Goal: Find contact information: Obtain details needed to contact an individual or organization

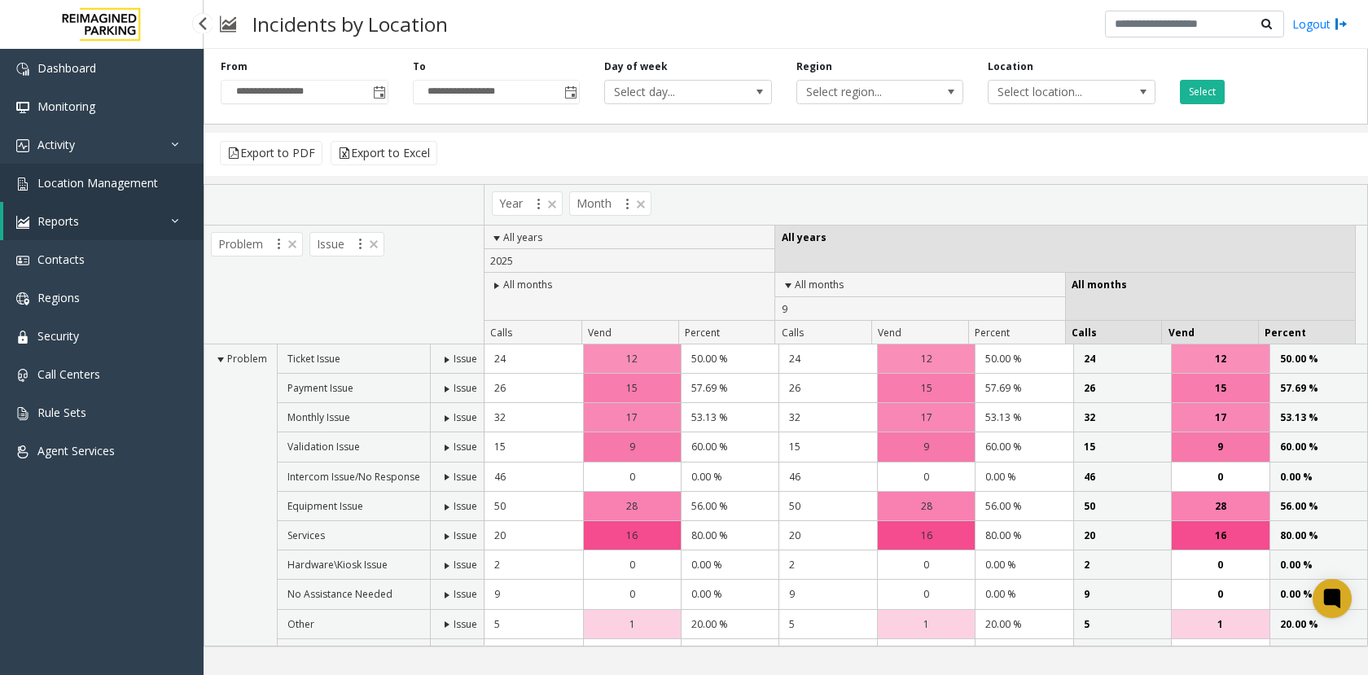
click at [118, 182] on span "Location Management" at bounding box center [97, 182] width 121 height 15
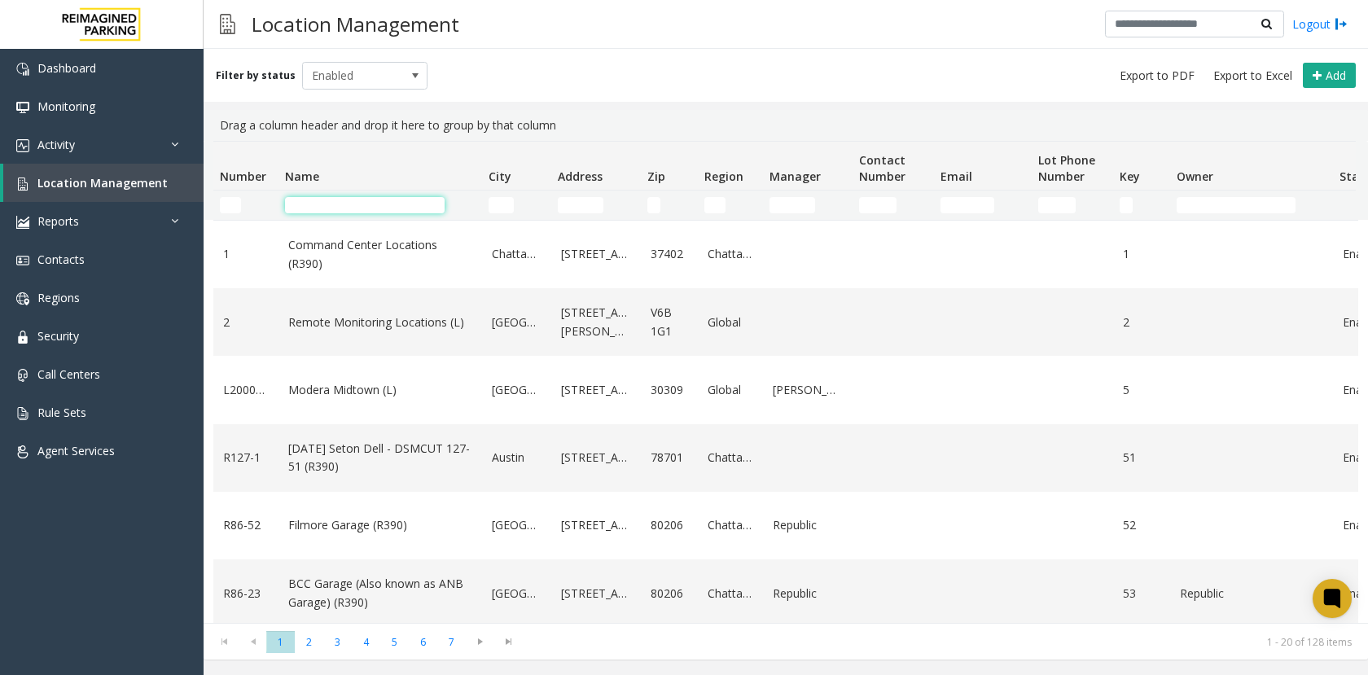
click at [342, 198] on input "Name Filter" at bounding box center [365, 205] width 160 height 16
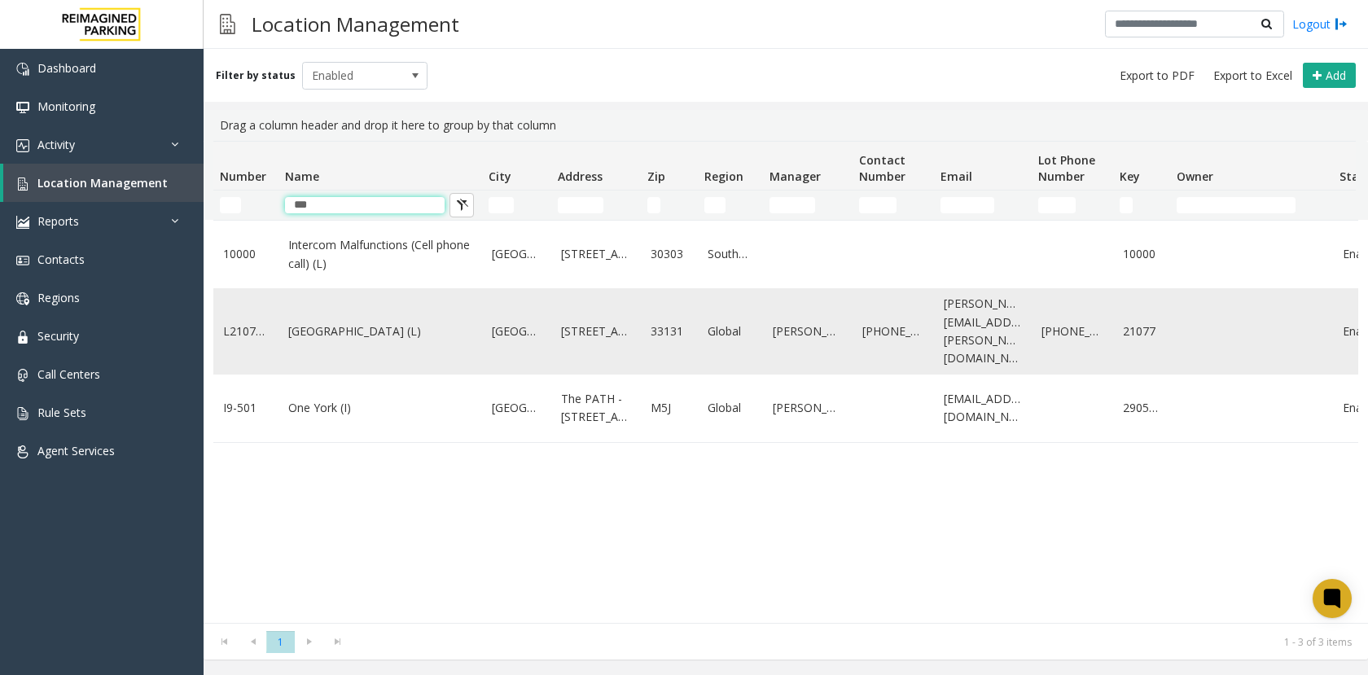
type input "***"
click at [331, 340] on link "[GEOGRAPHIC_DATA] (L)" at bounding box center [380, 331] width 184 height 18
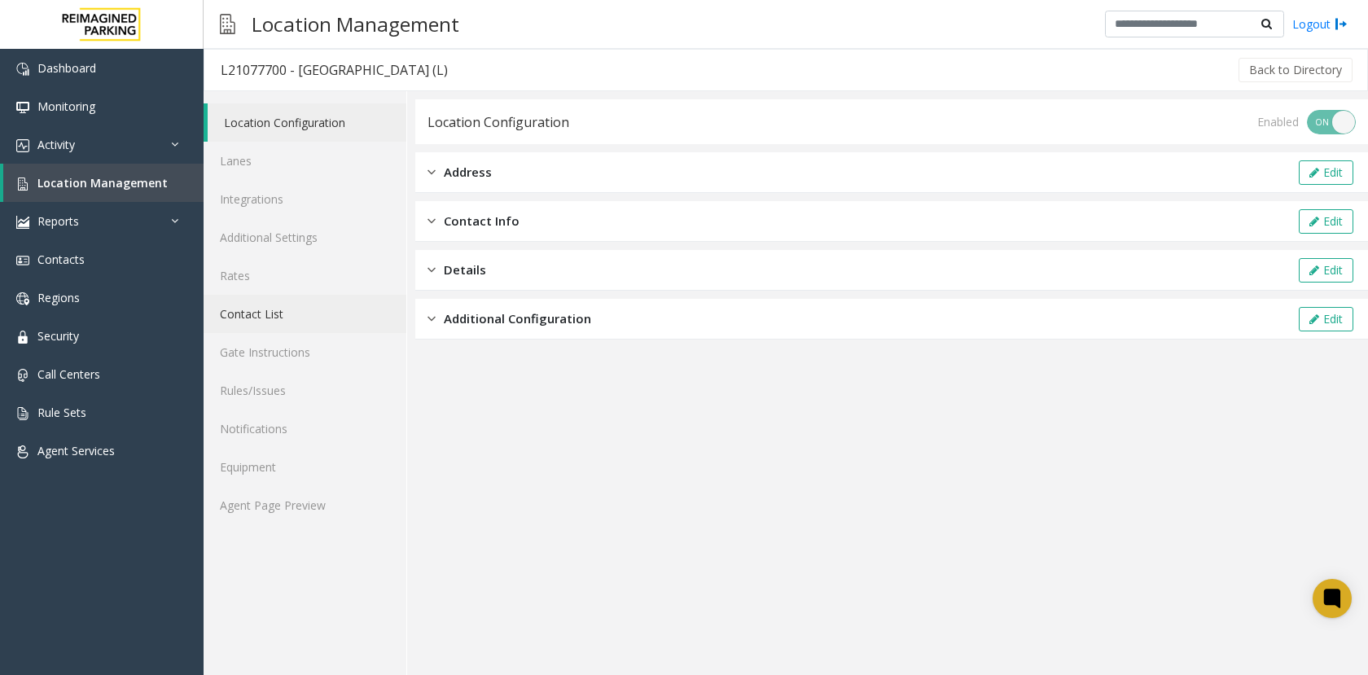
click at [264, 318] on link "Contact List" at bounding box center [305, 314] width 203 height 38
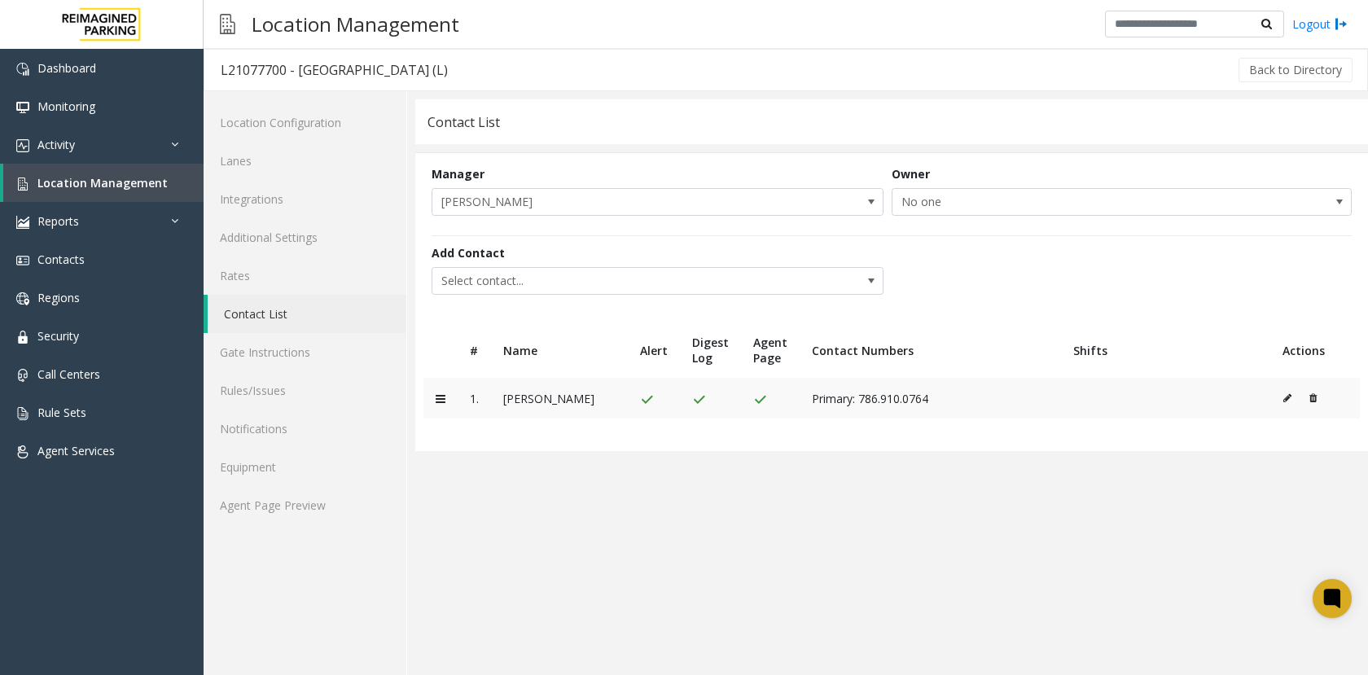
click at [527, 401] on td "[PERSON_NAME]" at bounding box center [559, 398] width 137 height 41
click at [596, 506] on app-contact-list "Contact List Manager [PERSON_NAME] Owner No one Add Contact Select contact... #…" at bounding box center [891, 387] width 953 height 576
click at [534, 400] on td "[PERSON_NAME]" at bounding box center [559, 398] width 137 height 41
click at [616, 489] on app-contact-list "Contact List Manager [PERSON_NAME] Owner No one Add Contact Select contact... #…" at bounding box center [891, 387] width 953 height 576
click at [109, 252] on link "Contacts" at bounding box center [102, 259] width 204 height 38
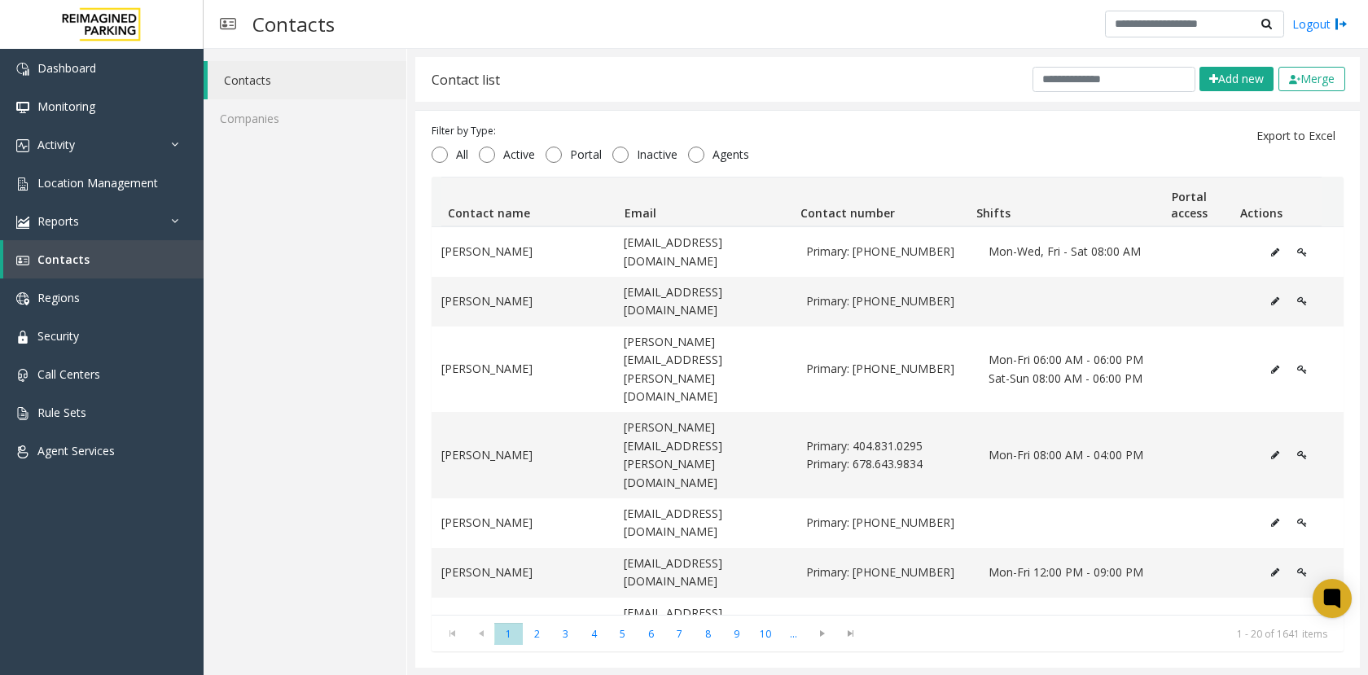
click at [1054, 94] on div "Contact list Add new Merge" at bounding box center [887, 79] width 945 height 45
click at [1056, 81] on input "text" at bounding box center [1113, 79] width 163 height 25
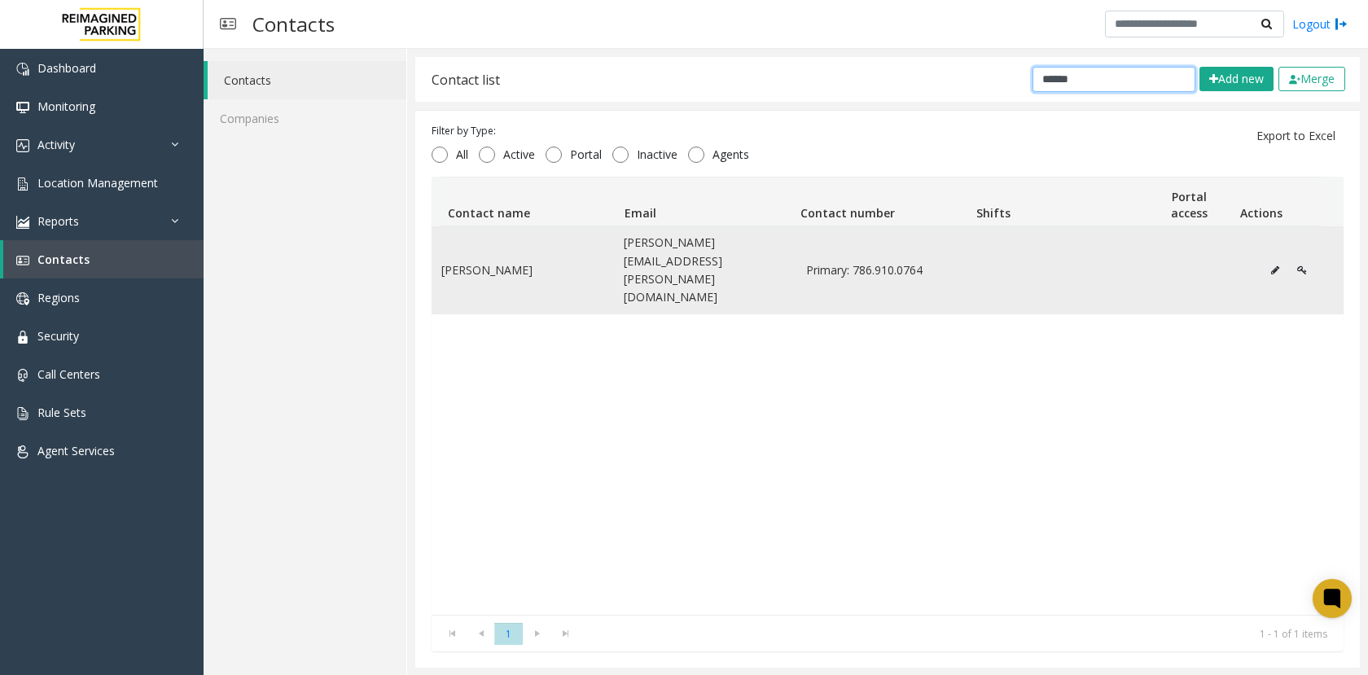
type input "******"
click at [635, 248] on td "[PERSON_NAME][EMAIL_ADDRESS][PERSON_NAME][DOMAIN_NAME]" at bounding box center [705, 270] width 182 height 86
